Goal: Information Seeking & Learning: Learn about a topic

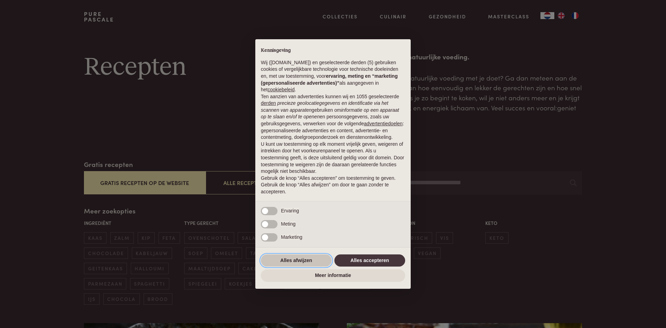
click at [287, 258] on button "Alles afwijzen" at bounding box center [296, 260] width 71 height 12
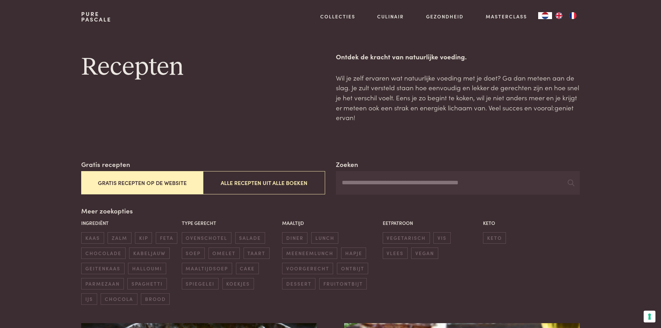
click at [175, 182] on button "Gratis recepten op de website" at bounding box center [142, 182] width 122 height 23
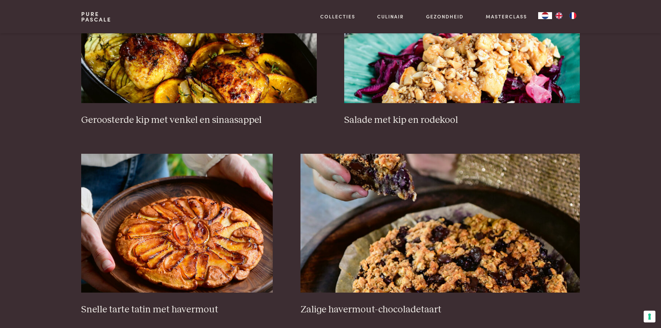
scroll to position [923, 0]
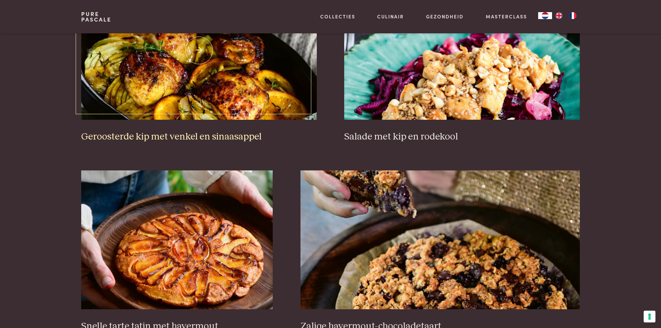
click at [212, 134] on h3 "Geroosterde kip met venkel en sinaasappel" at bounding box center [198, 137] width 235 height 12
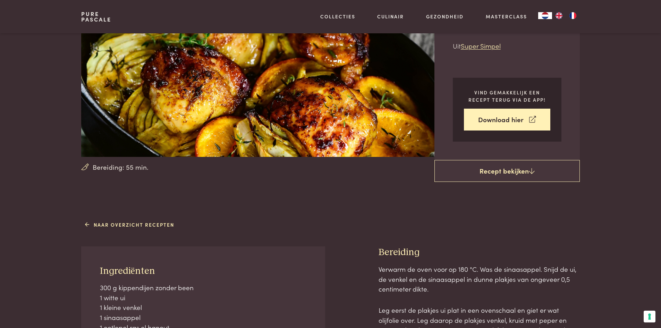
scroll to position [139, 0]
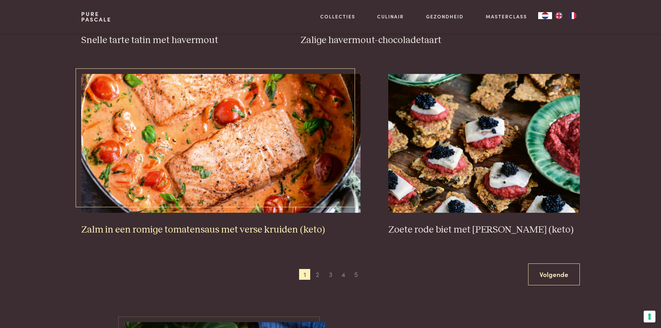
scroll to position [1270, 0]
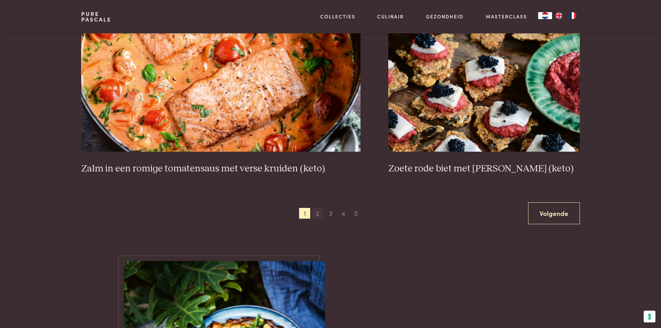
click at [315, 214] on span "2" at bounding box center [317, 213] width 11 height 11
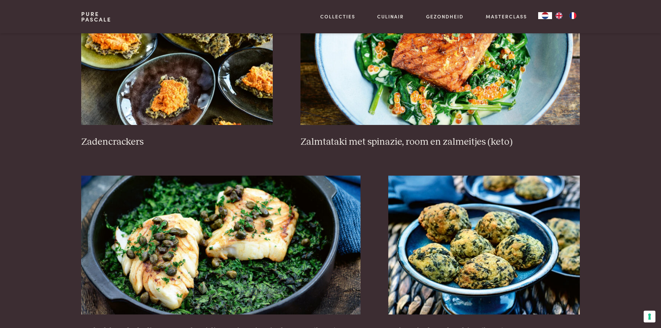
scroll to position [1166, 0]
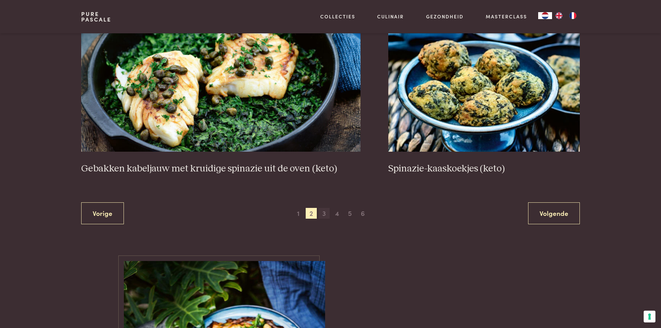
click at [326, 214] on span "3" at bounding box center [324, 213] width 11 height 11
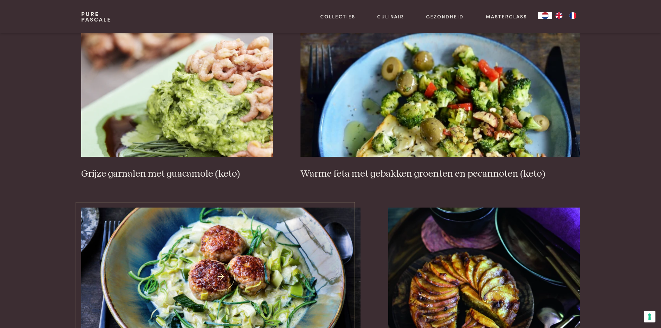
scroll to position [1096, 0]
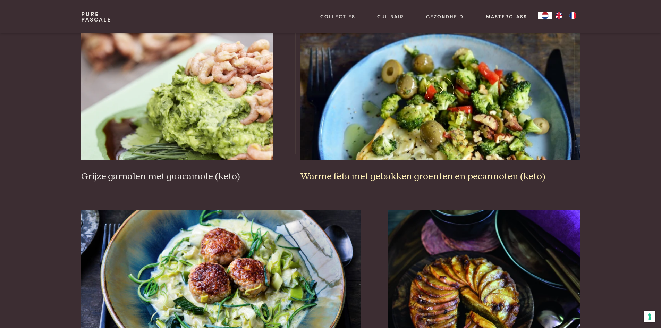
click at [421, 134] on img at bounding box center [440, 90] width 279 height 139
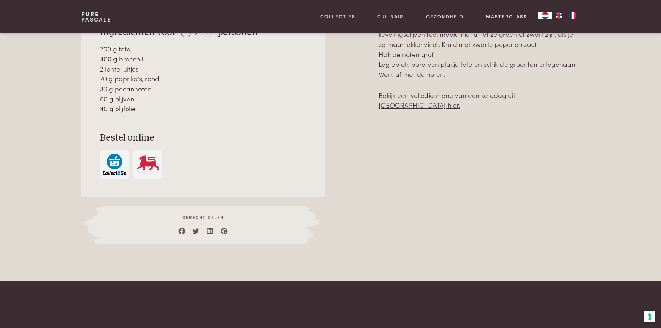
scroll to position [416, 0]
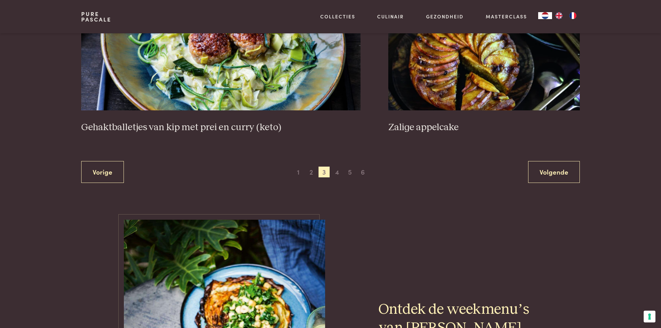
scroll to position [1374, 0]
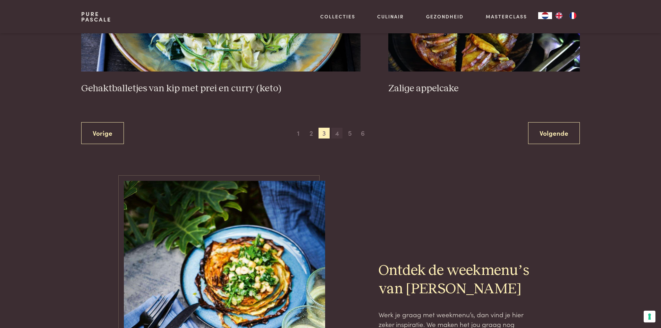
click at [340, 132] on span "4" at bounding box center [336, 133] width 11 height 11
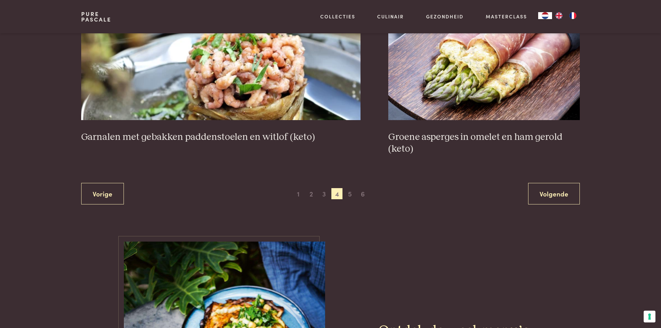
scroll to position [1305, 0]
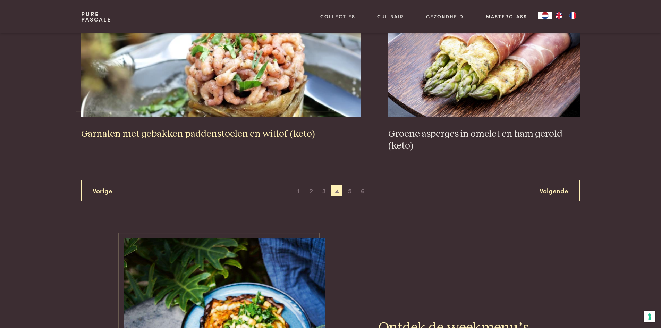
click at [272, 133] on h3 "Garnalen met gebakken paddenstoelen en witlof (keto)" at bounding box center [220, 134] width 279 height 12
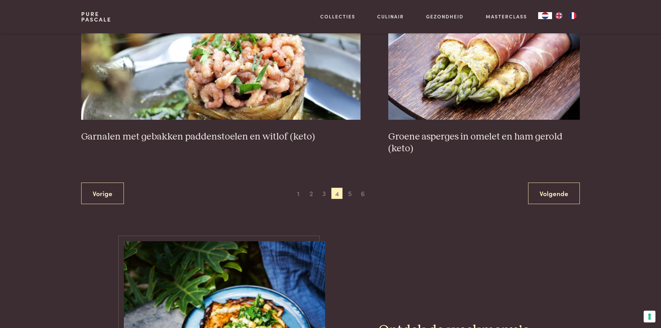
scroll to position [1200, 0]
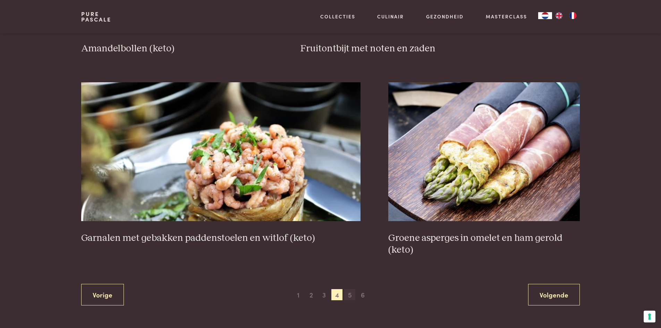
click at [350, 294] on span "5" at bounding box center [349, 294] width 11 height 11
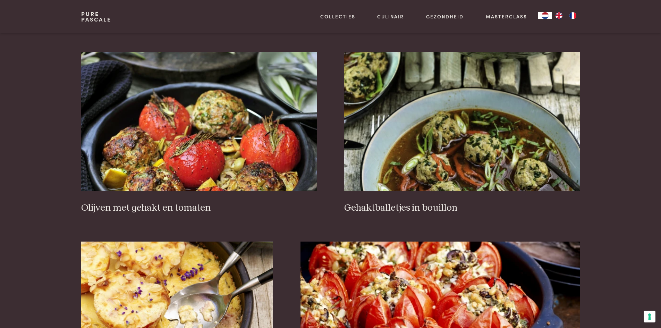
scroll to position [923, 0]
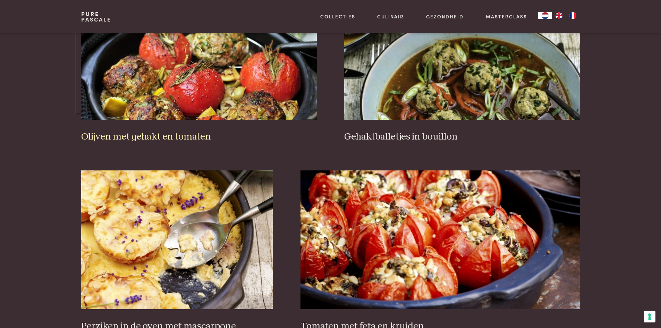
click at [239, 94] on img at bounding box center [198, 50] width 235 height 139
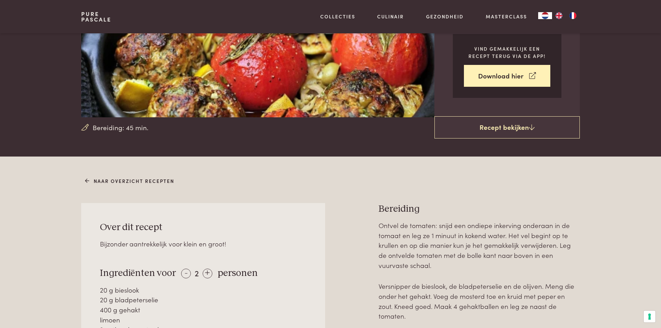
scroll to position [243, 0]
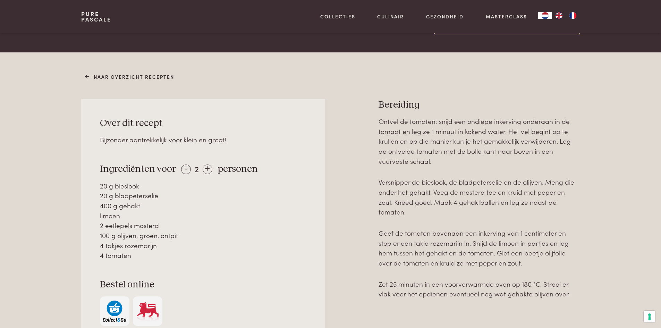
click at [275, 38] on main "Bereiding: 45 min. Olijven met gehakt en tomaten ovenschotel vlees diner Uit Pu…" at bounding box center [330, 326] width 661 height 1139
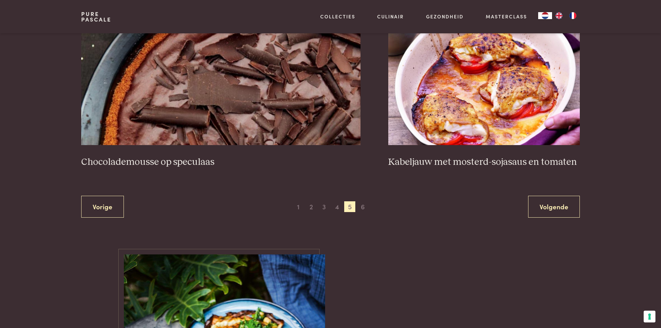
scroll to position [1339, 0]
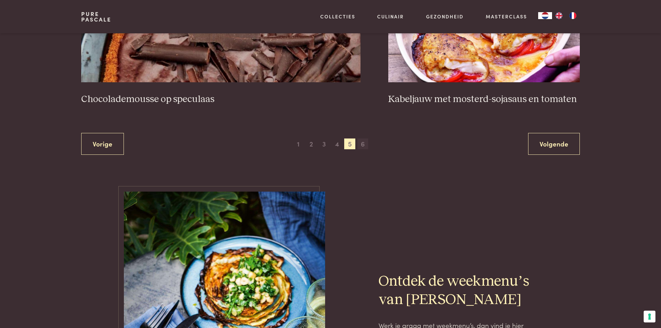
click at [365, 144] on span "6" at bounding box center [362, 143] width 11 height 11
